Goal: Transaction & Acquisition: Purchase product/service

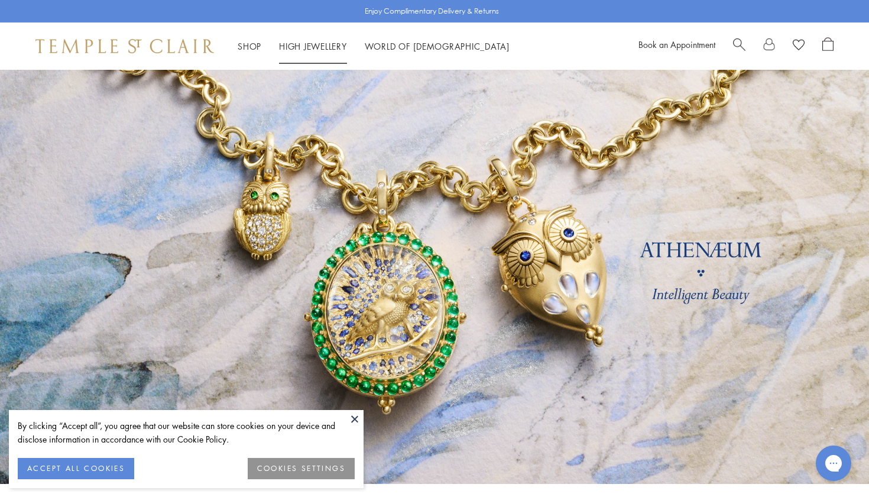
click at [306, 43] on link "High Jewellery High Jewellery" at bounding box center [313, 46] width 68 height 12
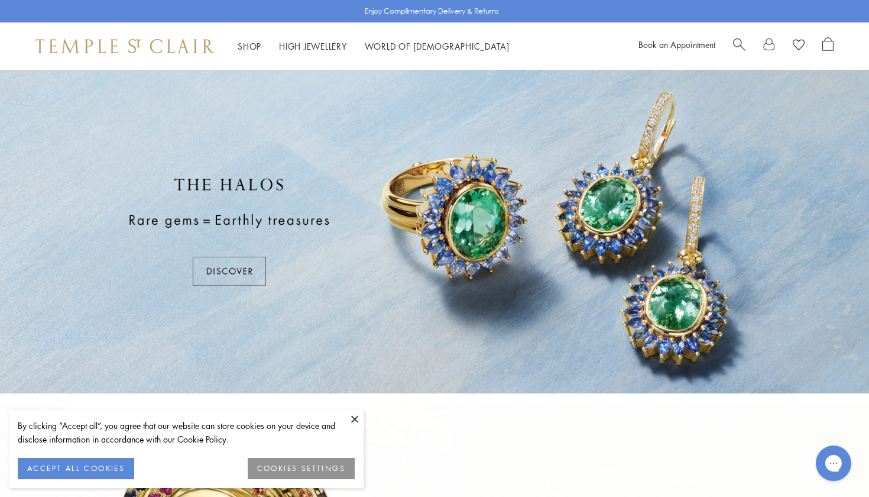
click at [355, 418] on button at bounding box center [355, 419] width 18 height 18
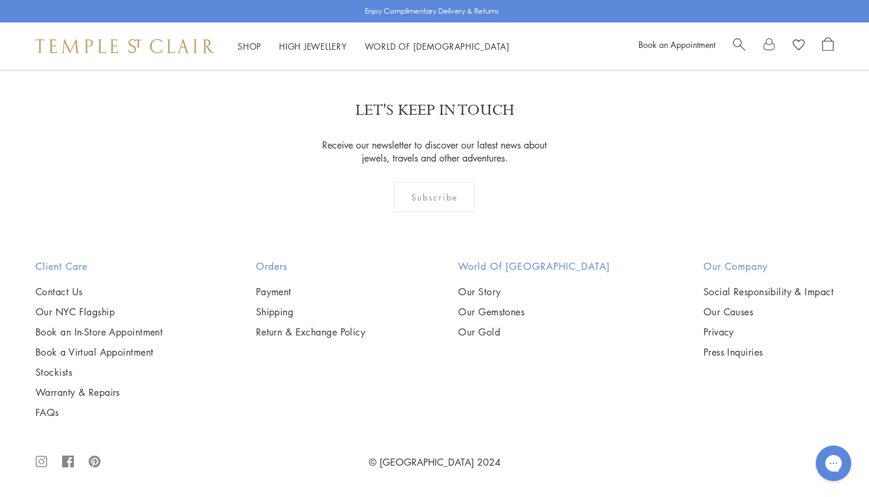
scroll to position [1066, 0]
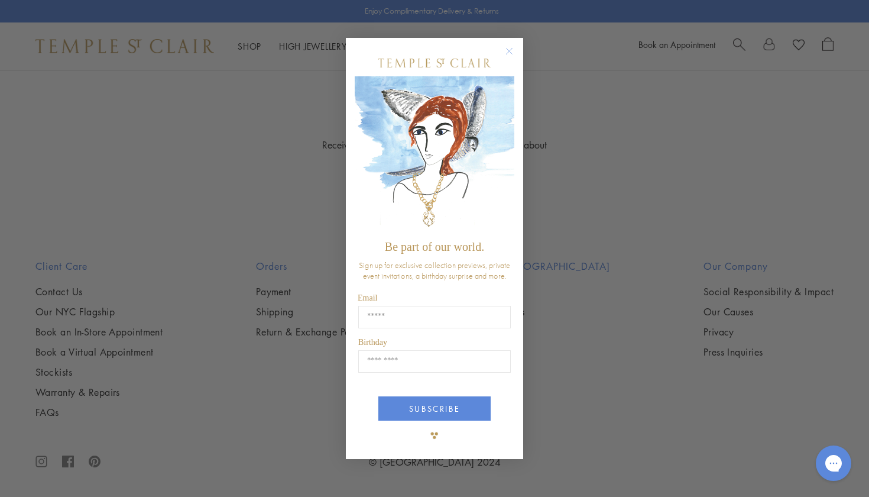
click at [507, 47] on circle "Close dialog" at bounding box center [510, 51] width 14 height 14
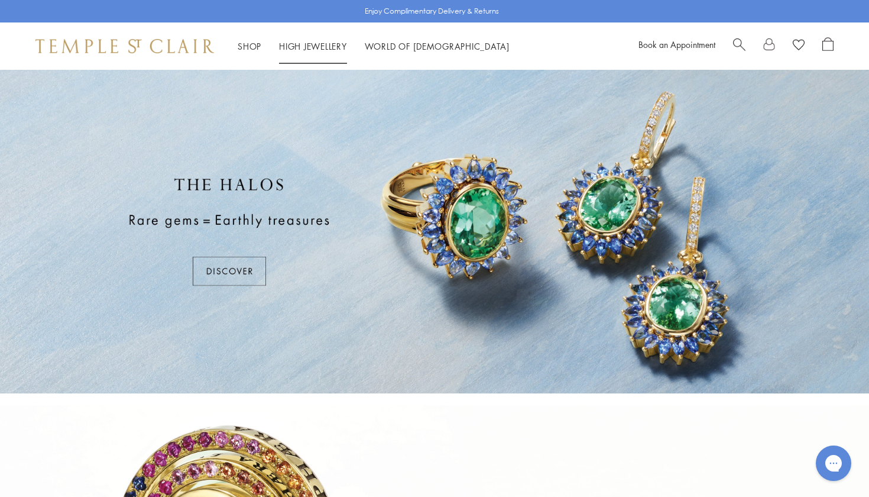
scroll to position [0, 0]
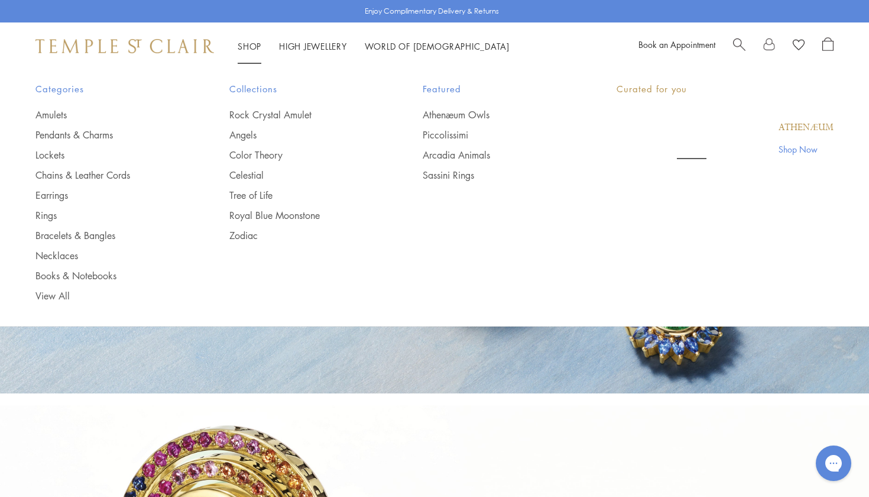
click at [254, 42] on link "Shop Shop" at bounding box center [250, 46] width 24 height 12
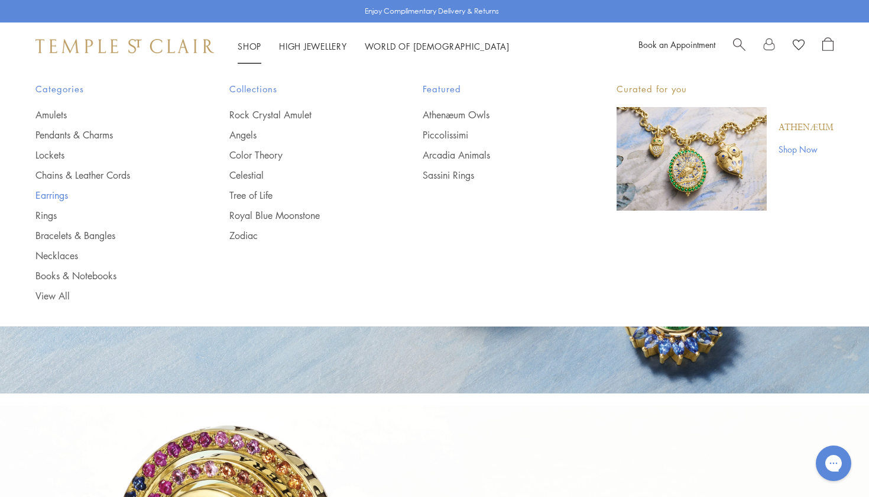
click at [51, 195] on link "Earrings" at bounding box center [108, 195] width 147 height 13
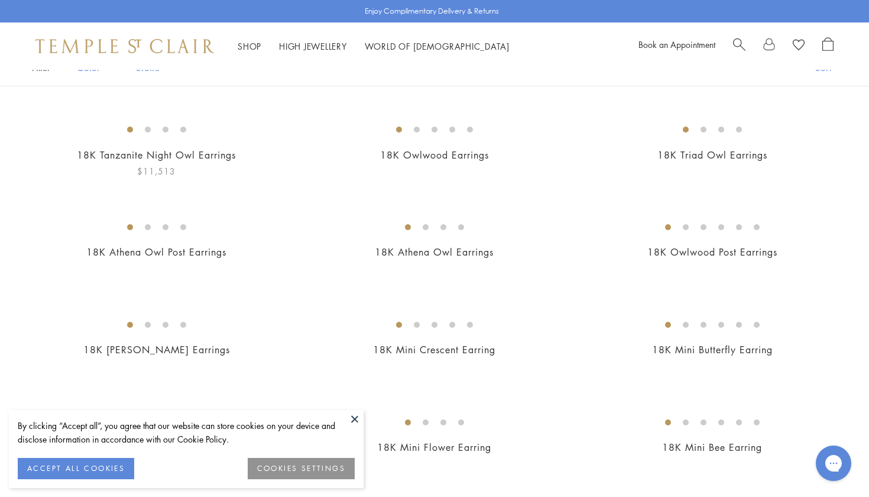
scroll to position [106, 0]
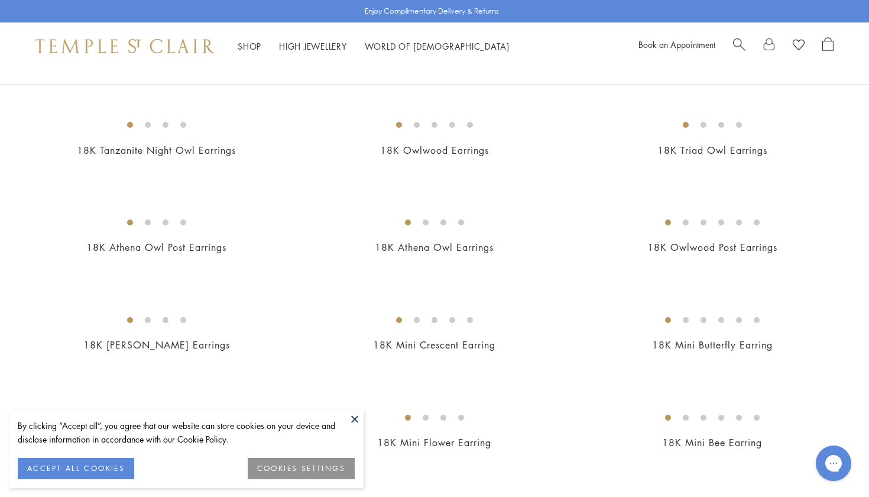
click at [351, 412] on button at bounding box center [355, 419] width 18 height 18
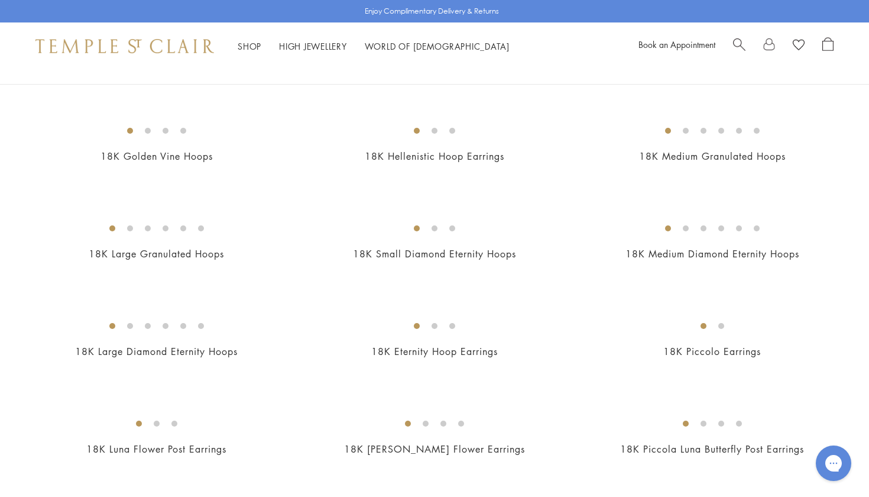
scroll to position [1097, 0]
